Goal: Task Accomplishment & Management: Manage account settings

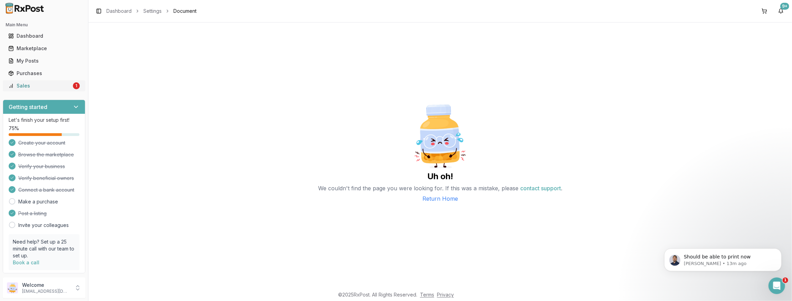
click at [76, 84] on div "1" at bounding box center [76, 85] width 7 height 7
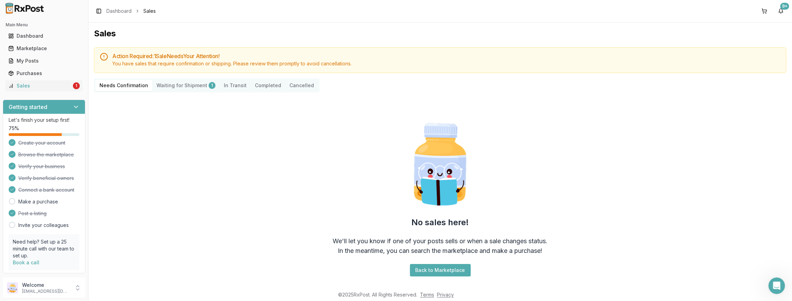
click at [171, 82] on Shipment "Waiting for Shipment 1" at bounding box center [185, 85] width 67 height 11
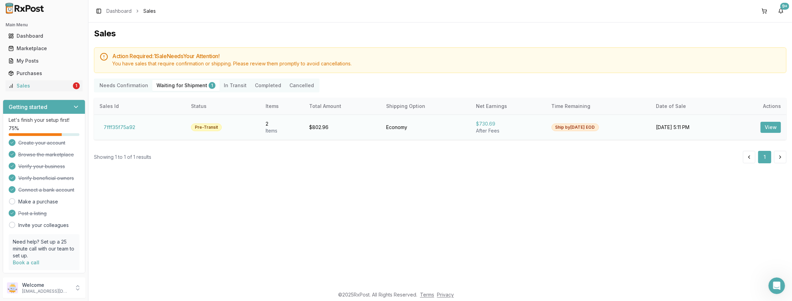
click at [777, 126] on button "View" at bounding box center [771, 127] width 20 height 11
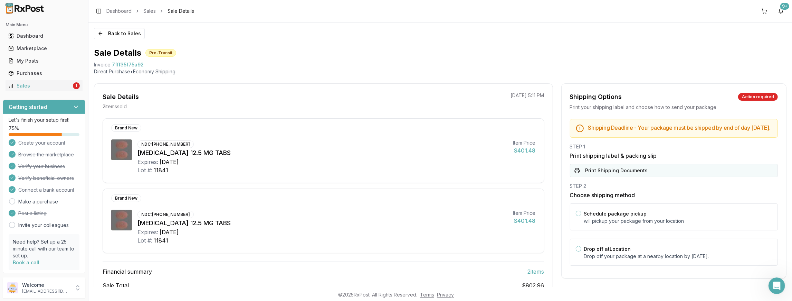
click at [639, 171] on button "Print Shipping Documents" at bounding box center [674, 170] width 208 height 13
click at [111, 31] on button "Back to Sales" at bounding box center [119, 33] width 51 height 11
